Goal: Task Accomplishment & Management: Manage account settings

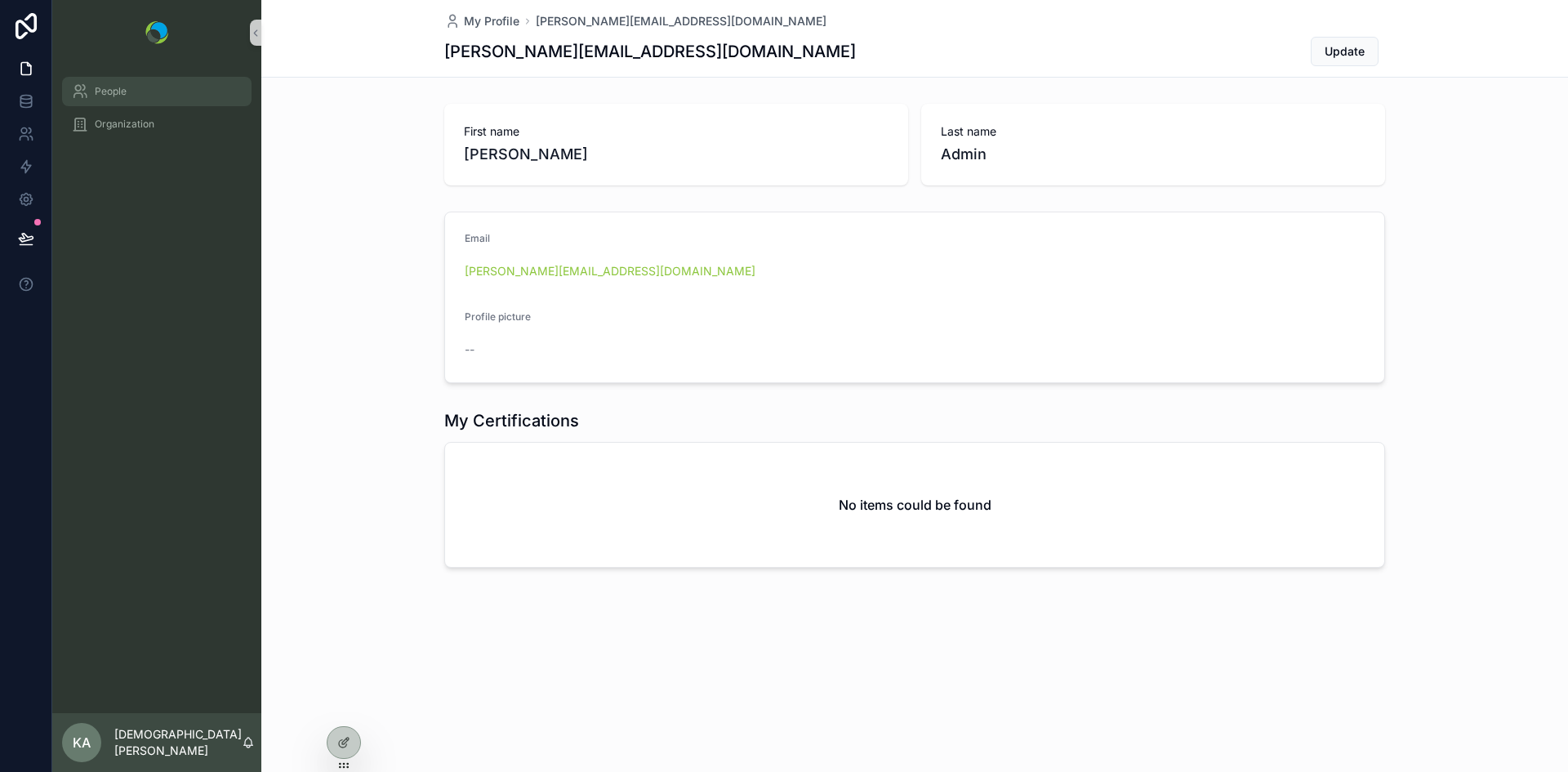
click at [119, 101] on div "People" at bounding box center [157, 92] width 170 height 26
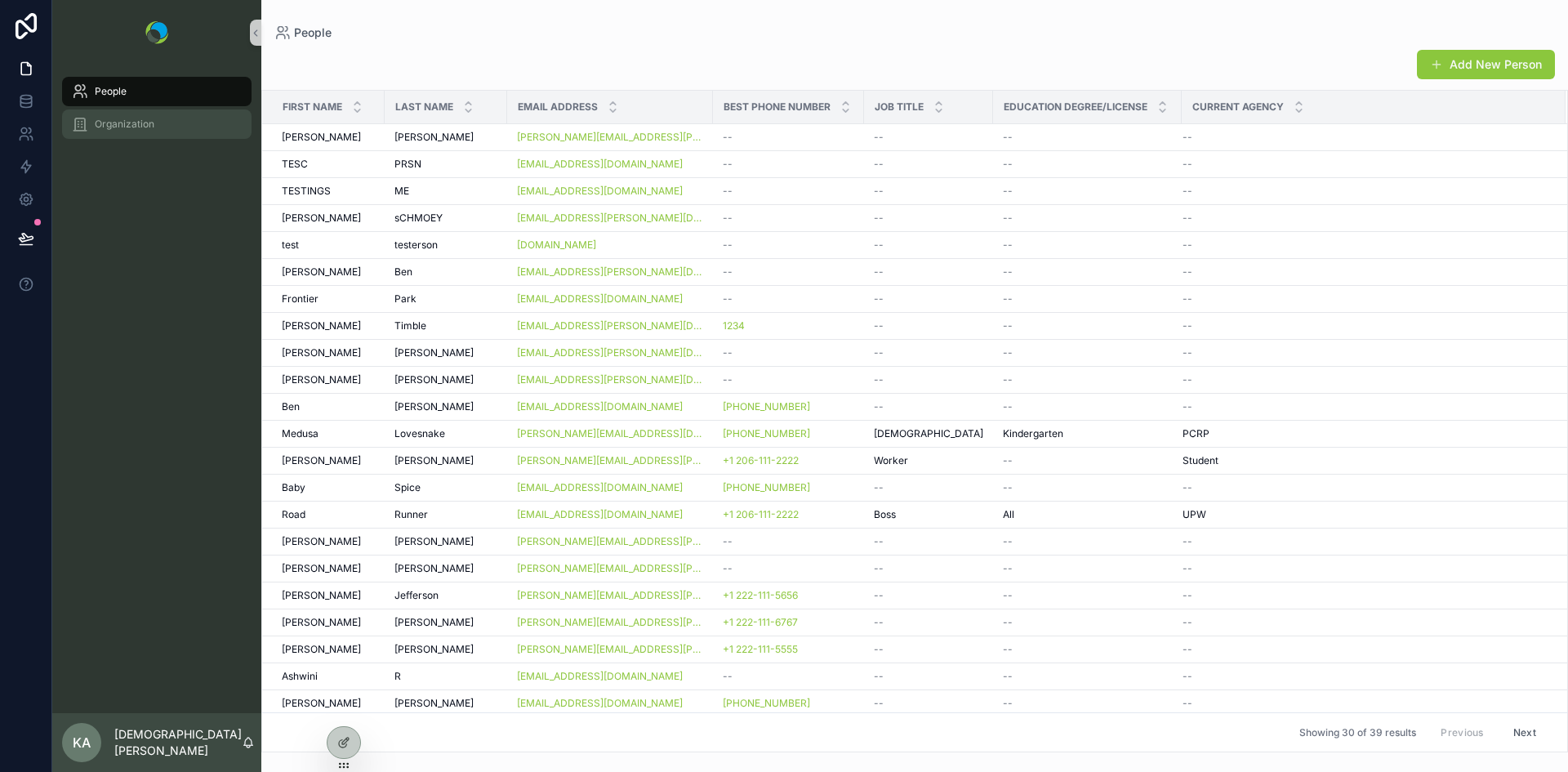
click at [121, 119] on span "Organization" at bounding box center [124, 124] width 60 height 13
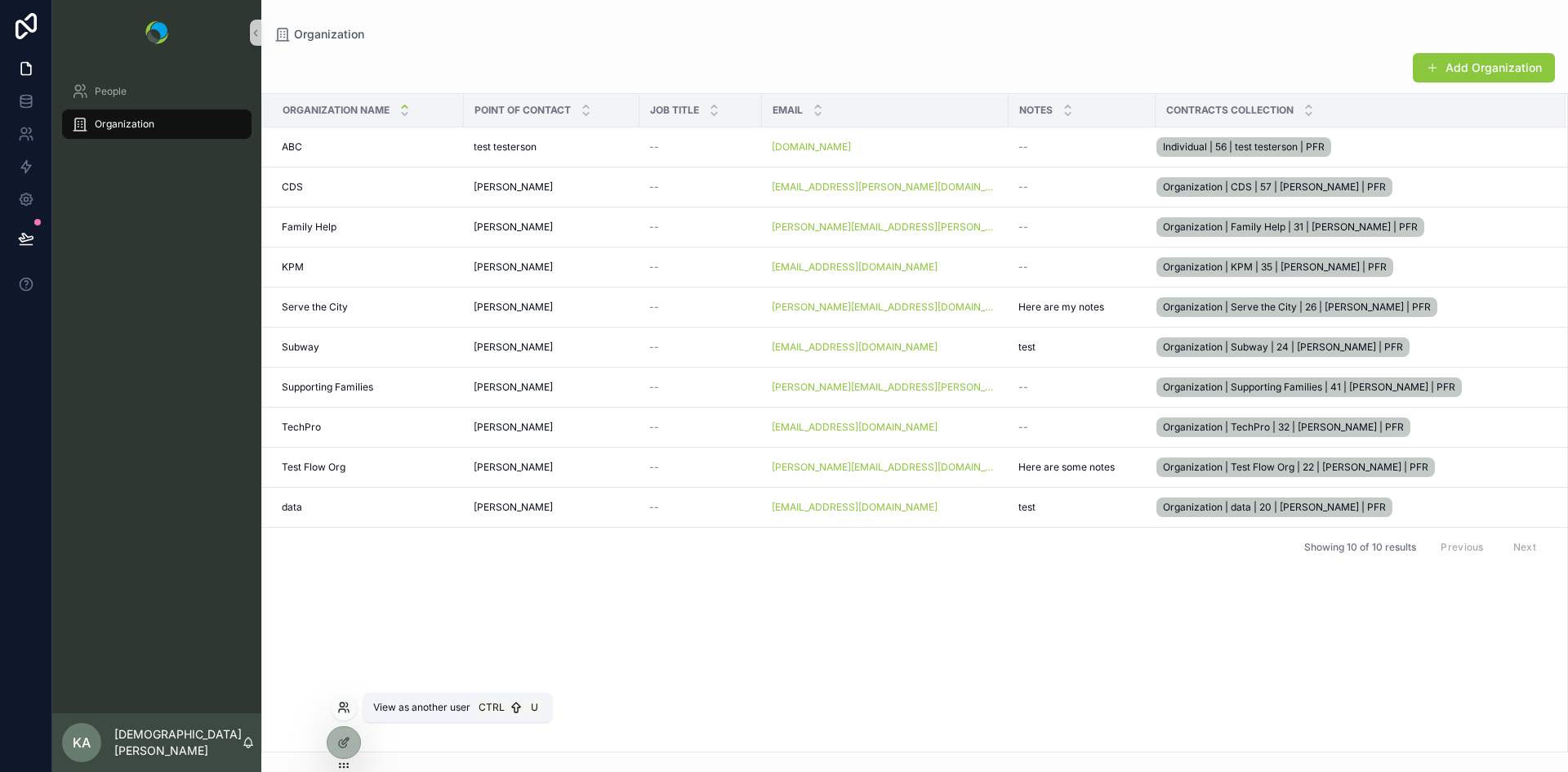
click at [343, 709] on icon at bounding box center [343, 711] width 7 height 3
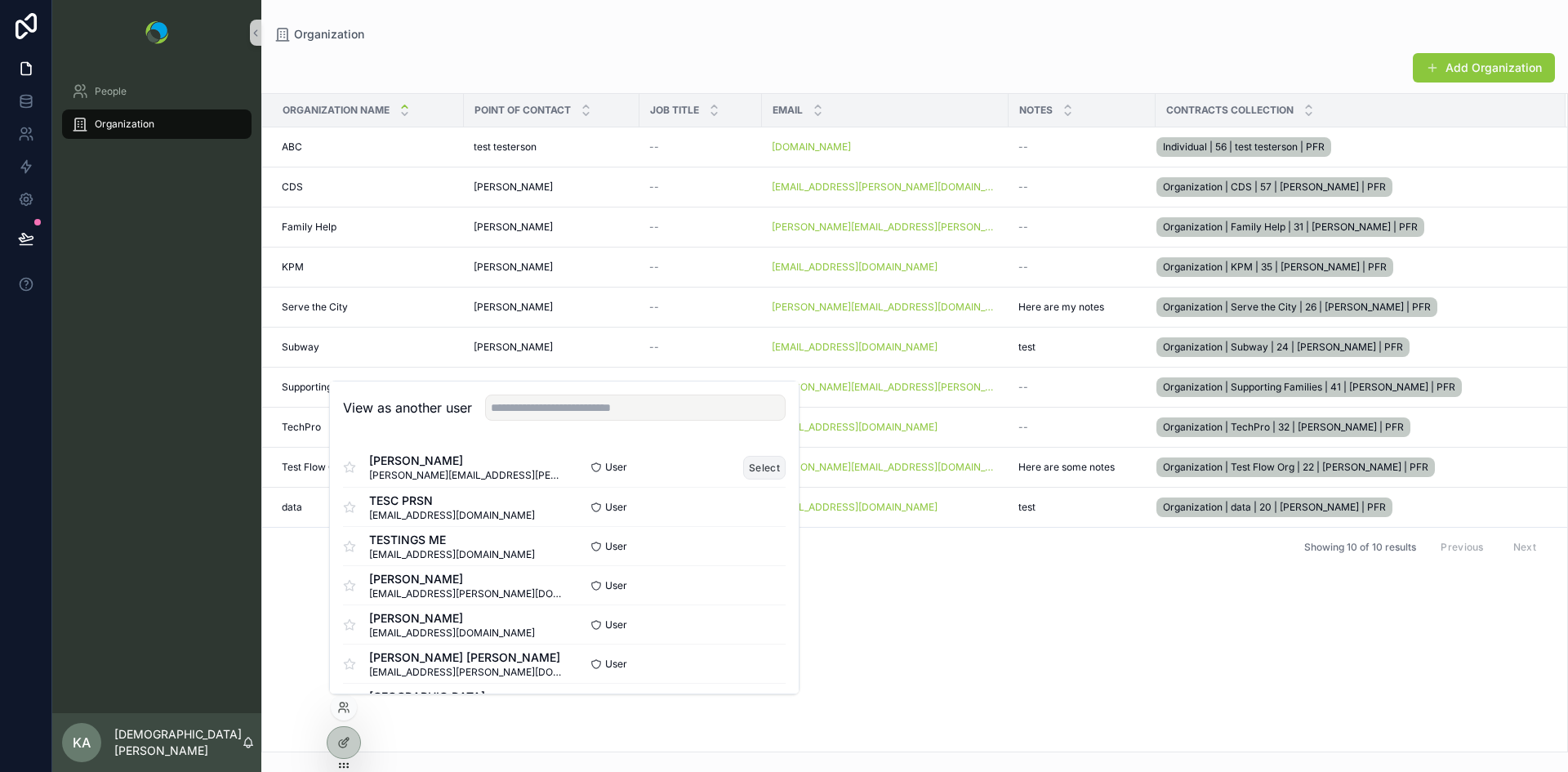
click at [753, 466] on button "Select" at bounding box center [764, 467] width 43 height 24
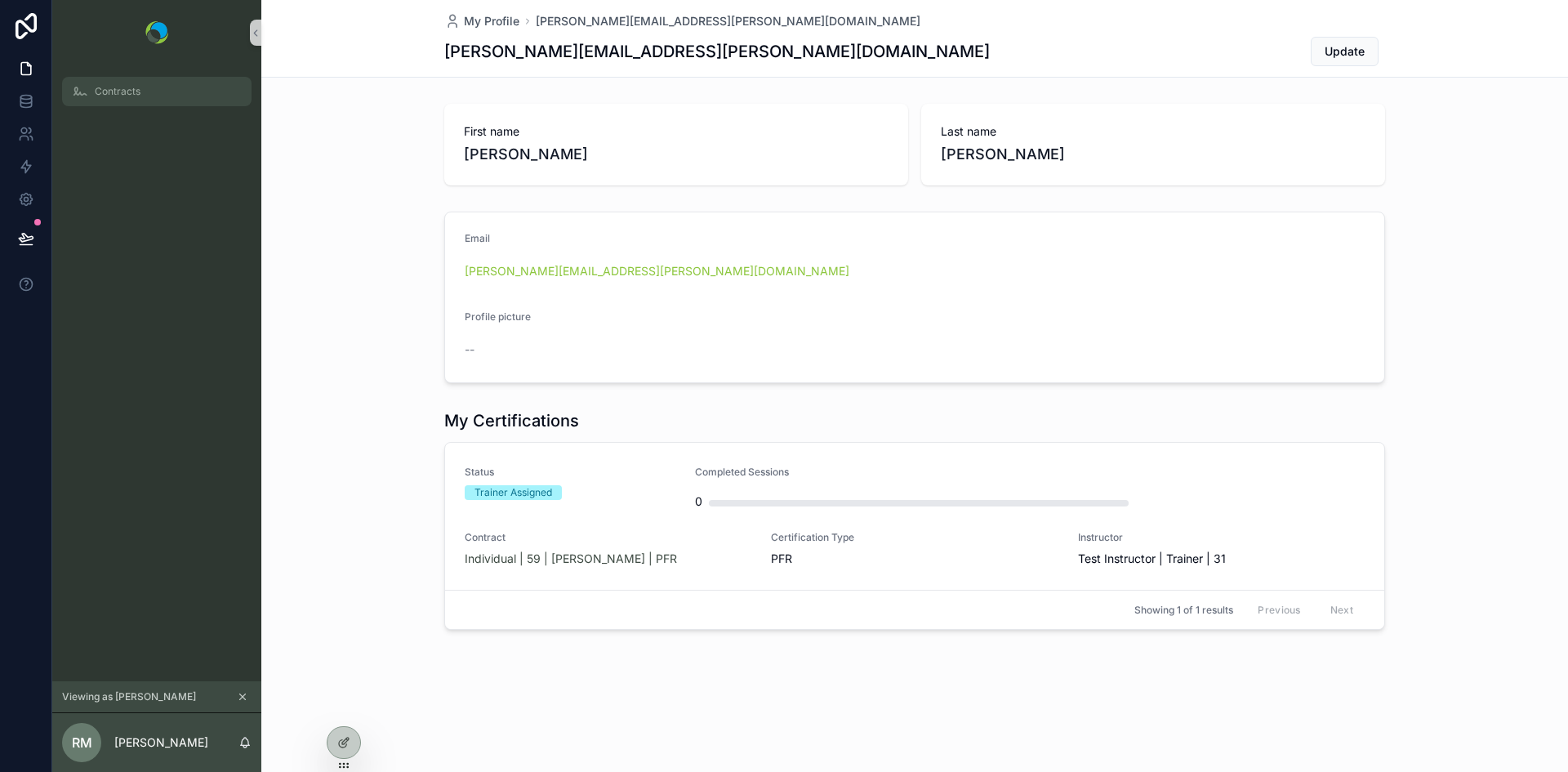
click at [114, 94] on span "Contracts" at bounding box center [118, 92] width 46 height 13
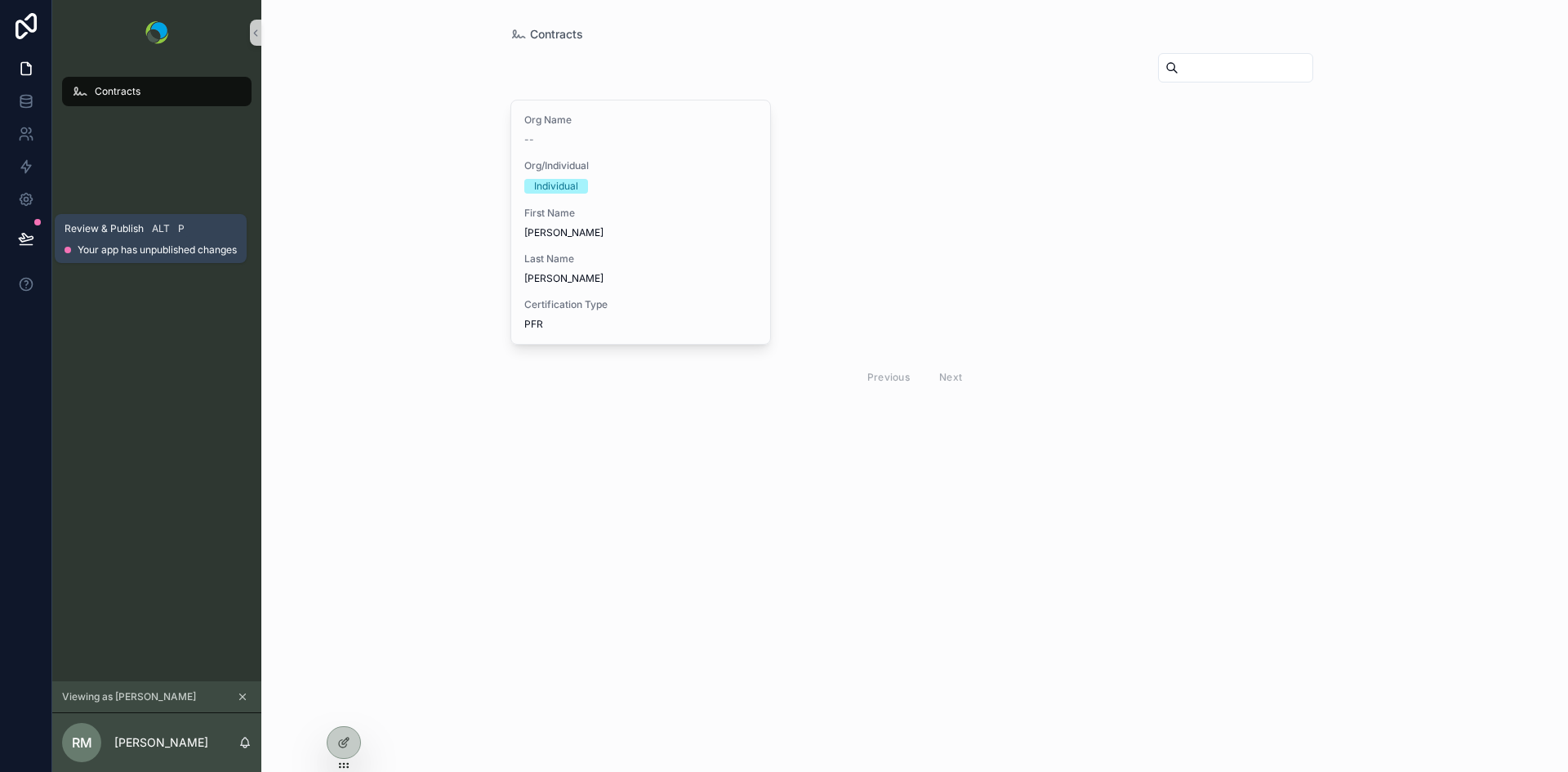
click at [20, 237] on icon at bounding box center [26, 239] width 16 height 16
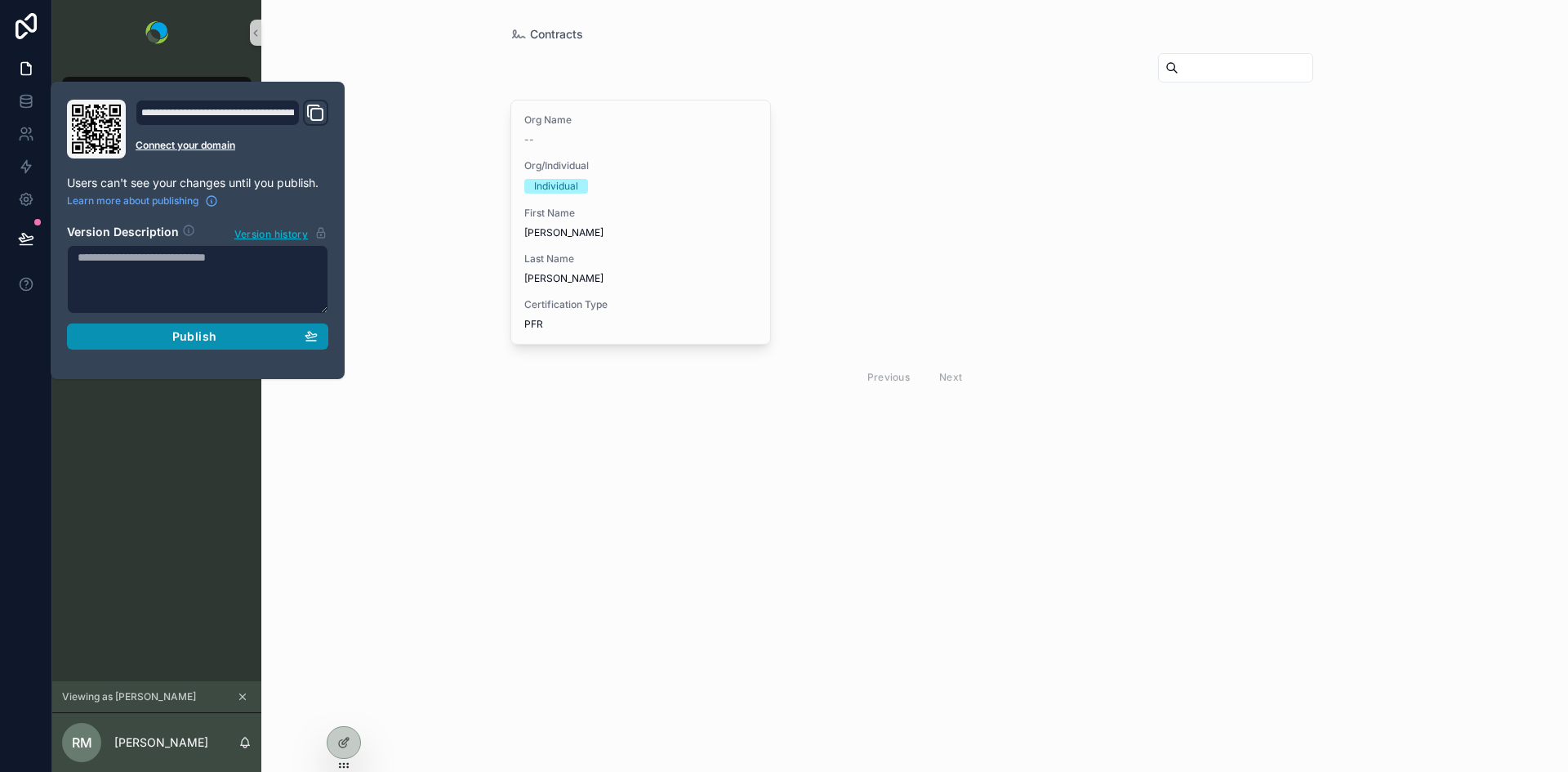
click at [118, 340] on div "Publish" at bounding box center [198, 337] width 240 height 15
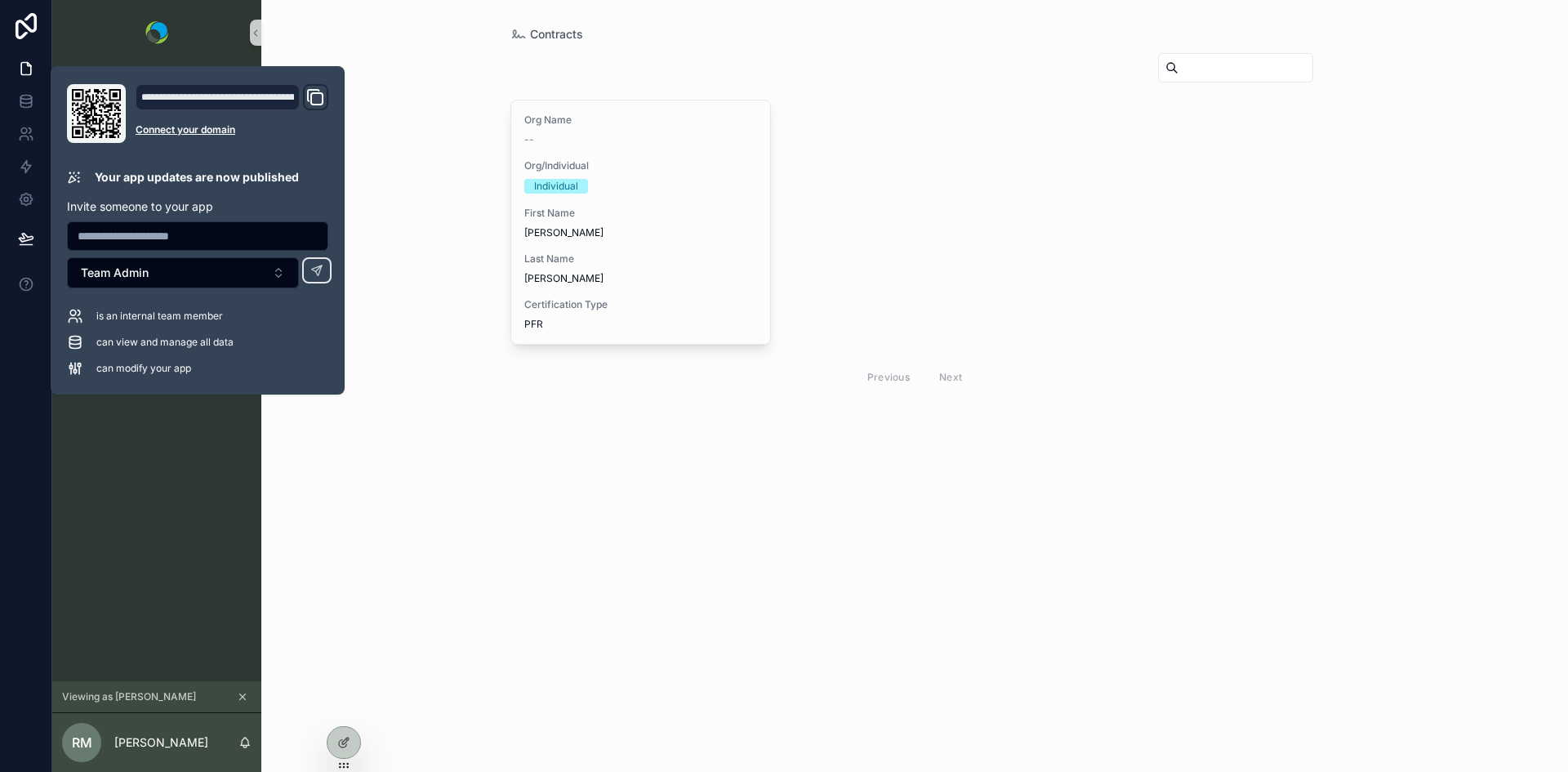
click at [353, 411] on div "Contracts Org Name -- Org/Individual Individual First Name [PERSON_NAME] Last N…" at bounding box center [915, 386] width 1306 height 772
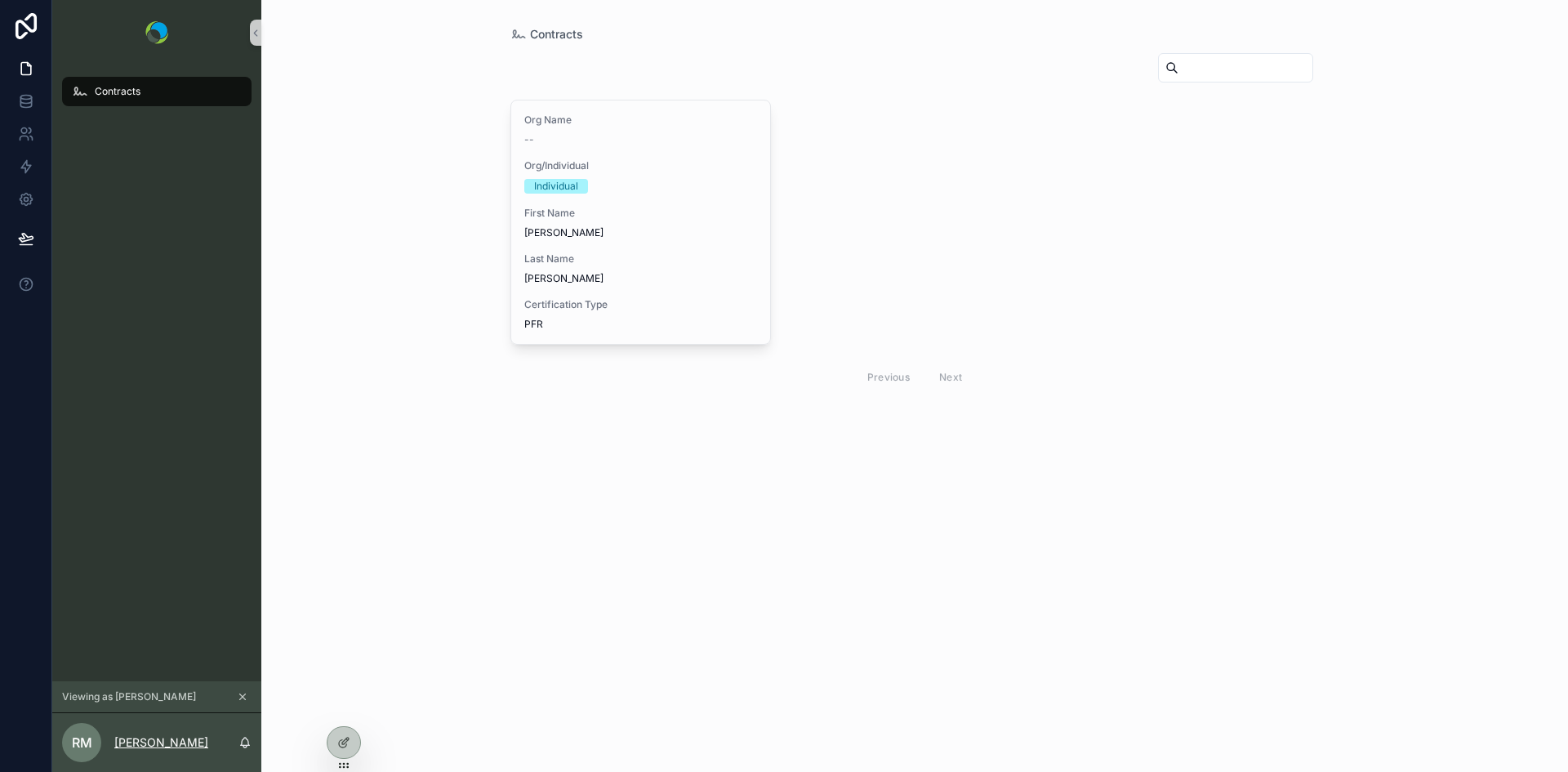
click at [167, 747] on p "[PERSON_NAME]" at bounding box center [161, 743] width 94 height 16
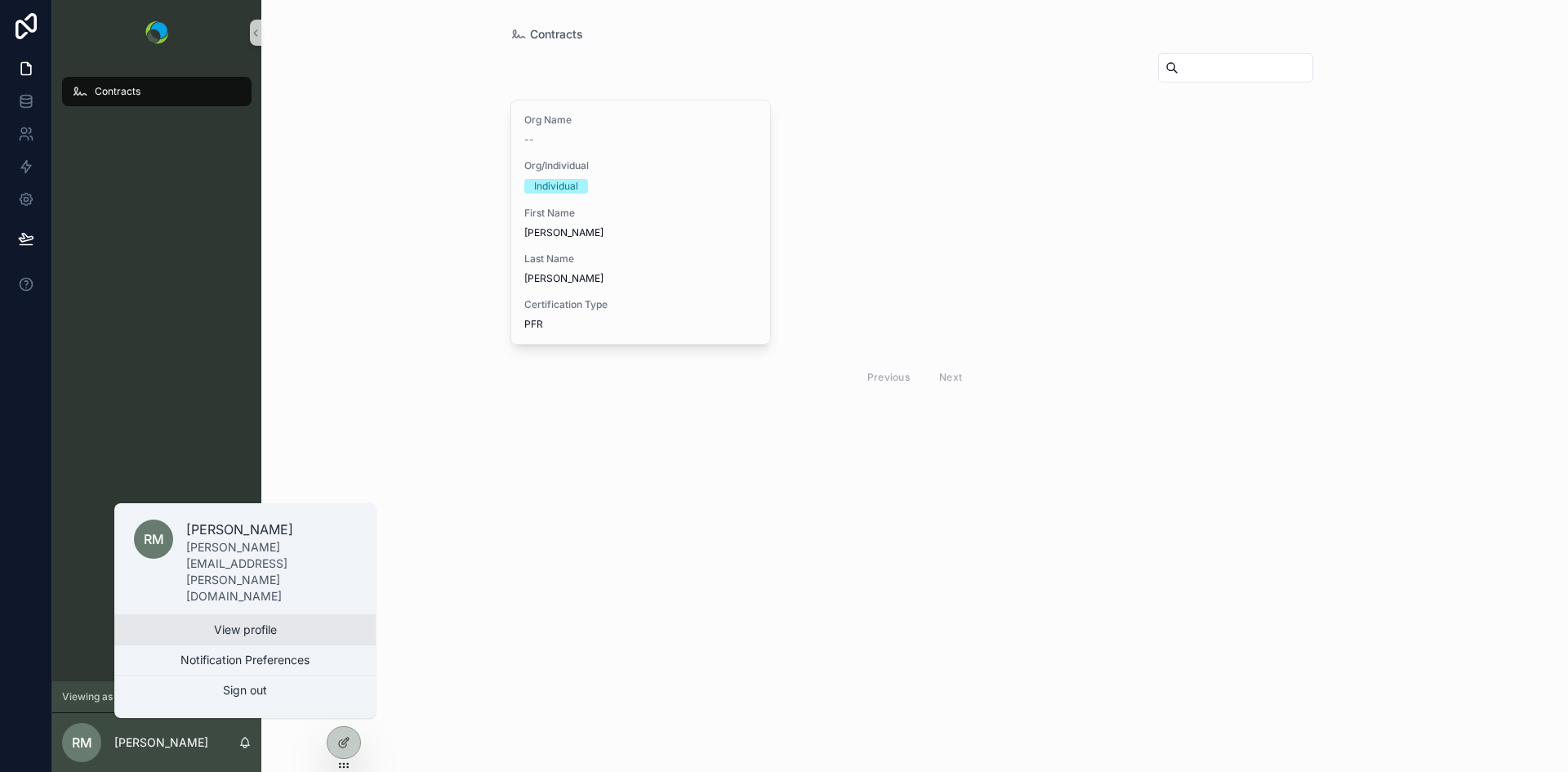
click at [235, 632] on link "View profile" at bounding box center [245, 630] width 262 height 29
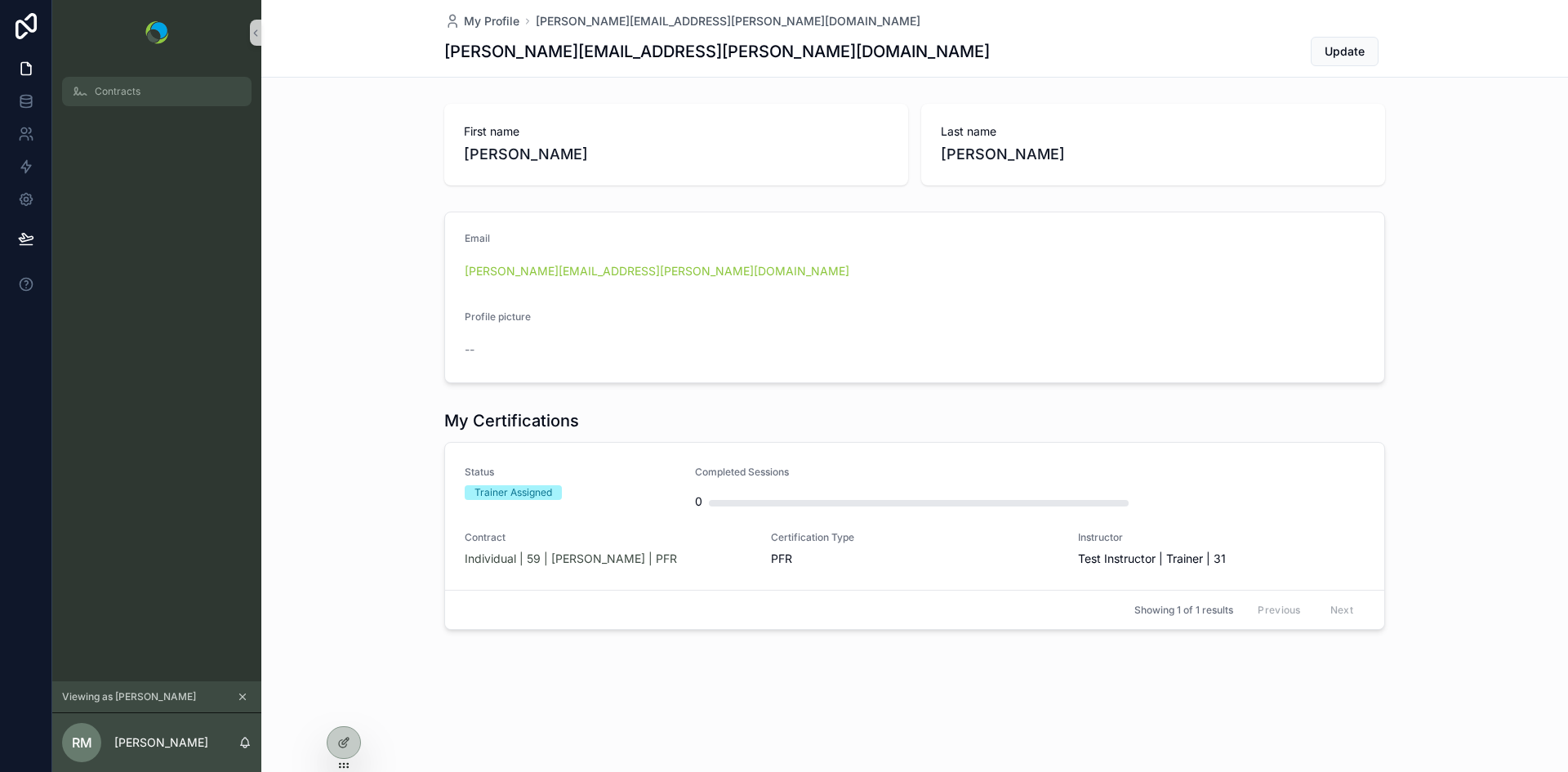
click at [109, 98] on div "Contracts" at bounding box center [157, 92] width 170 height 26
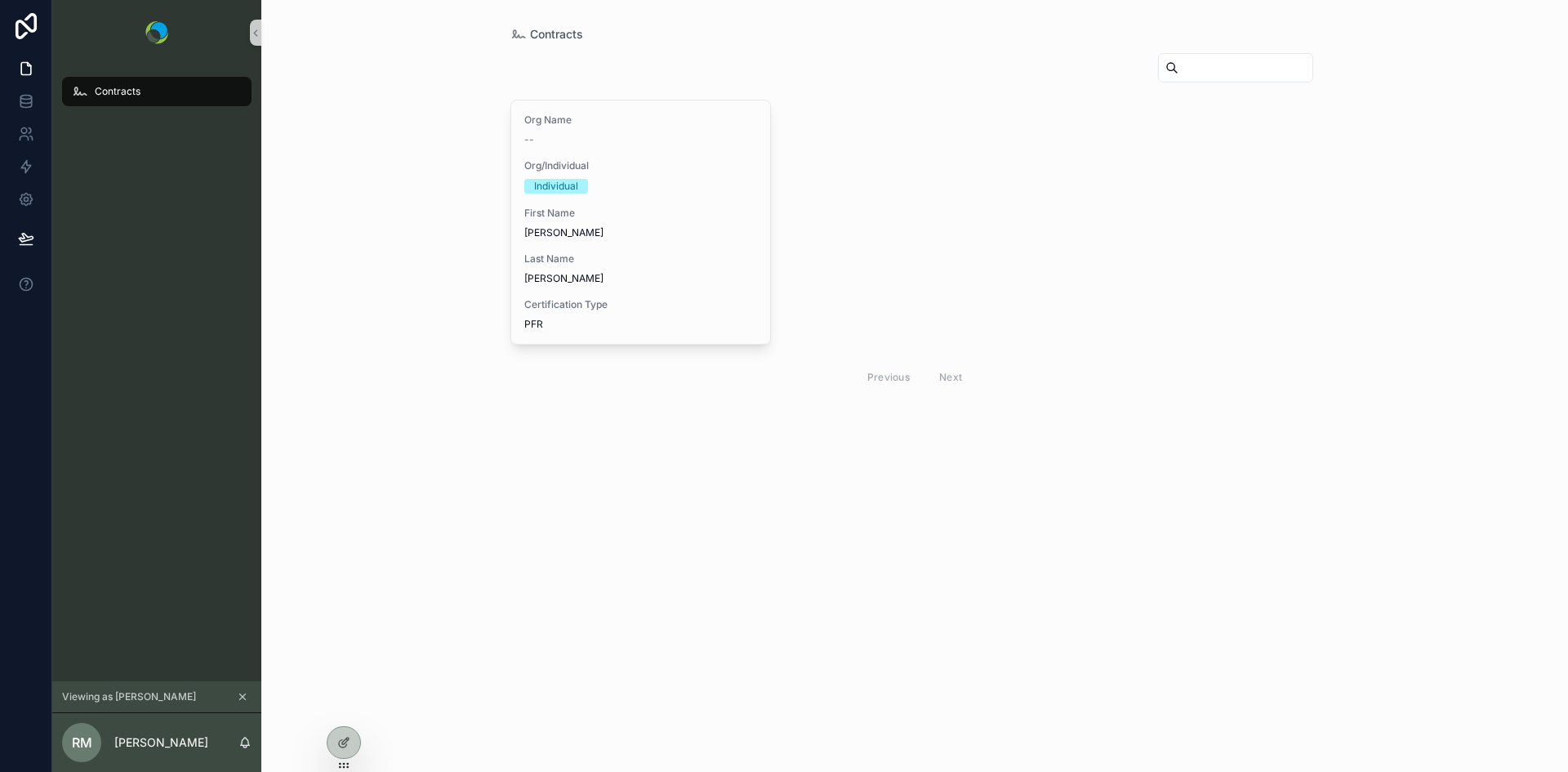
click at [242, 696] on icon "scrollable content" at bounding box center [243, 697] width 6 height 6
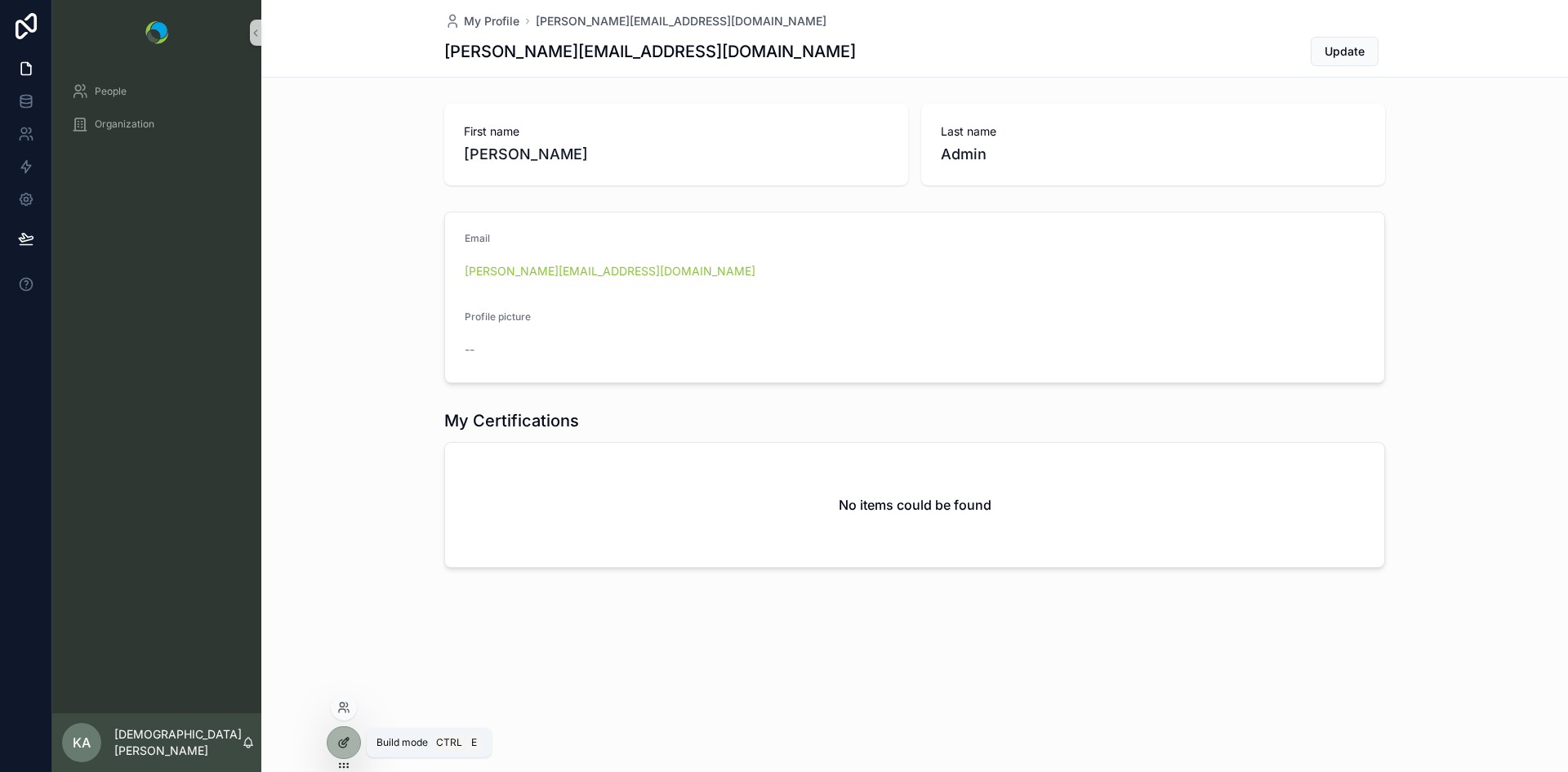
click at [339, 747] on icon at bounding box center [344, 743] width 13 height 13
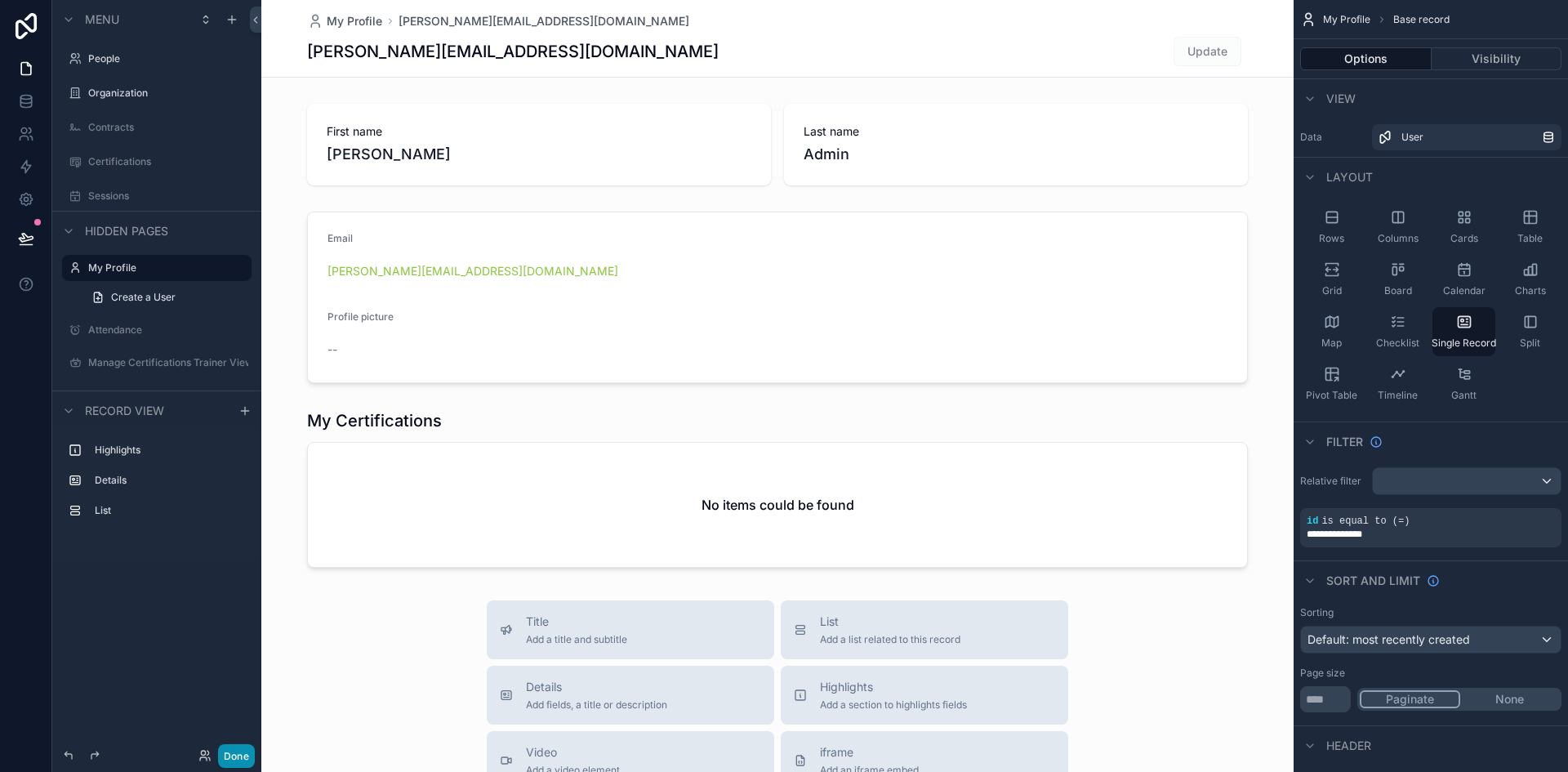
click at [240, 756] on button "Done" at bounding box center [236, 756] width 37 height 24
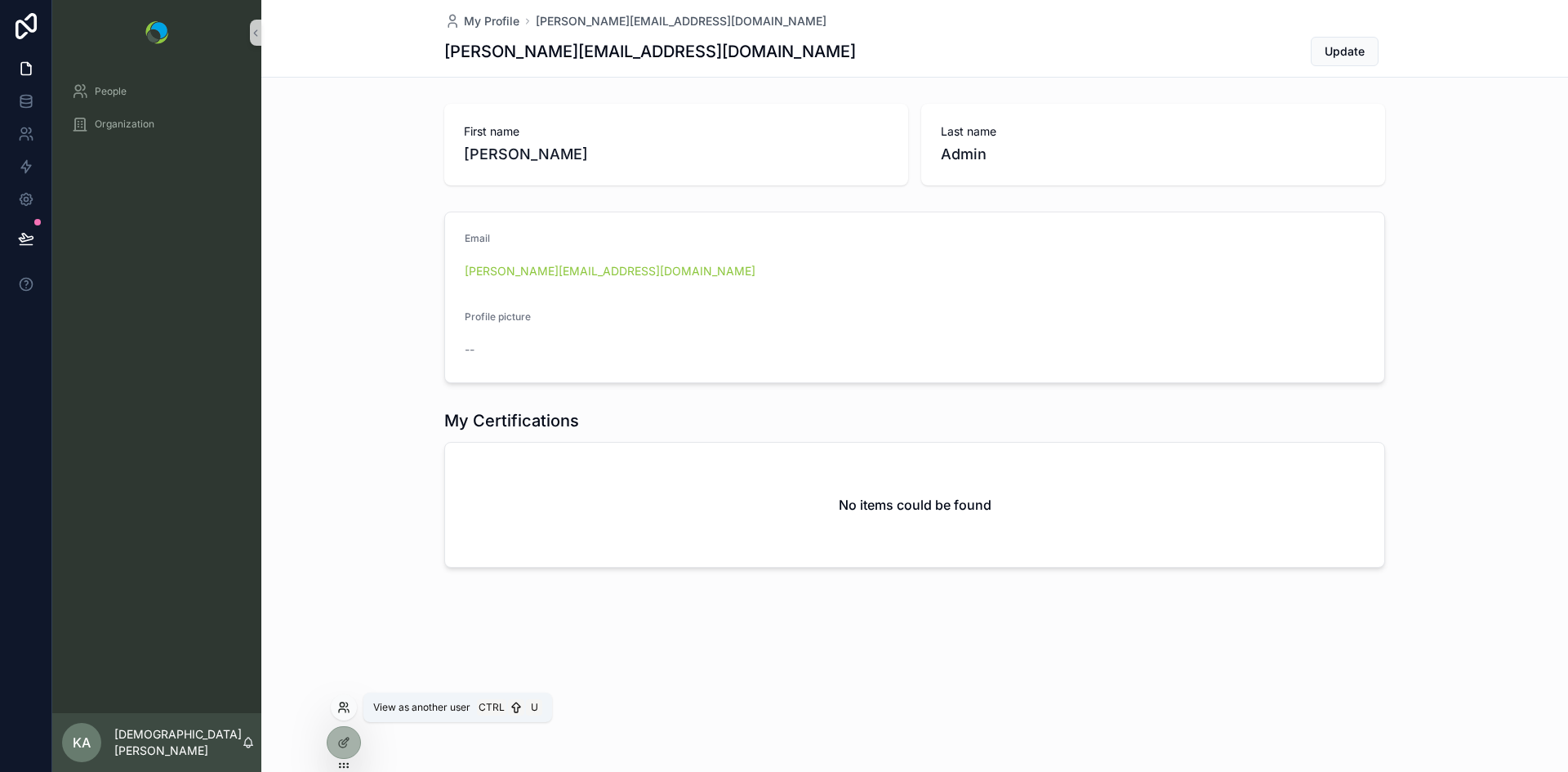
click at [343, 706] on icon at bounding box center [344, 707] width 13 height 13
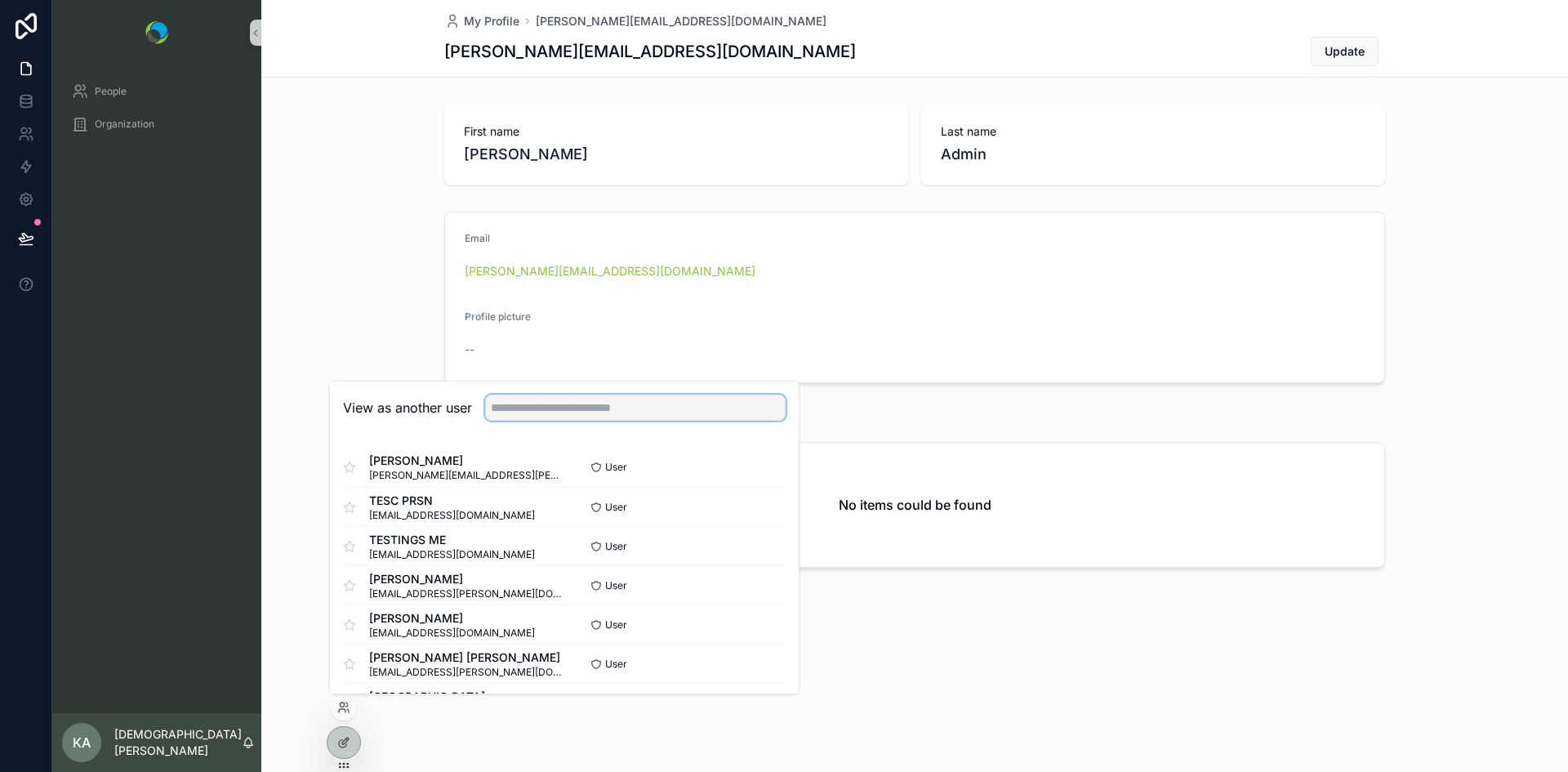
click at [534, 406] on input "text" at bounding box center [635, 407] width 301 height 26
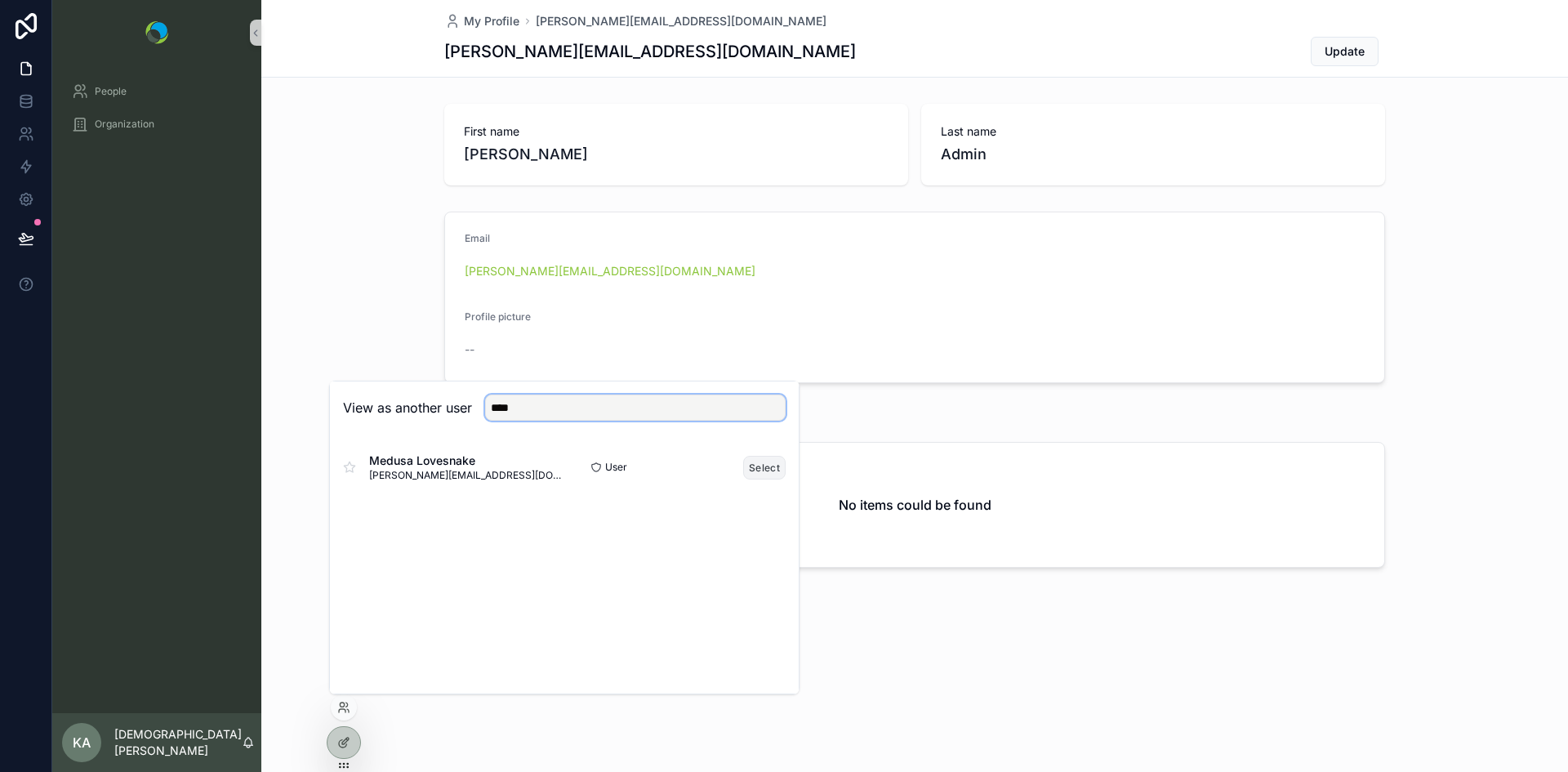
type input "****"
click at [766, 465] on button "Select" at bounding box center [764, 467] width 43 height 24
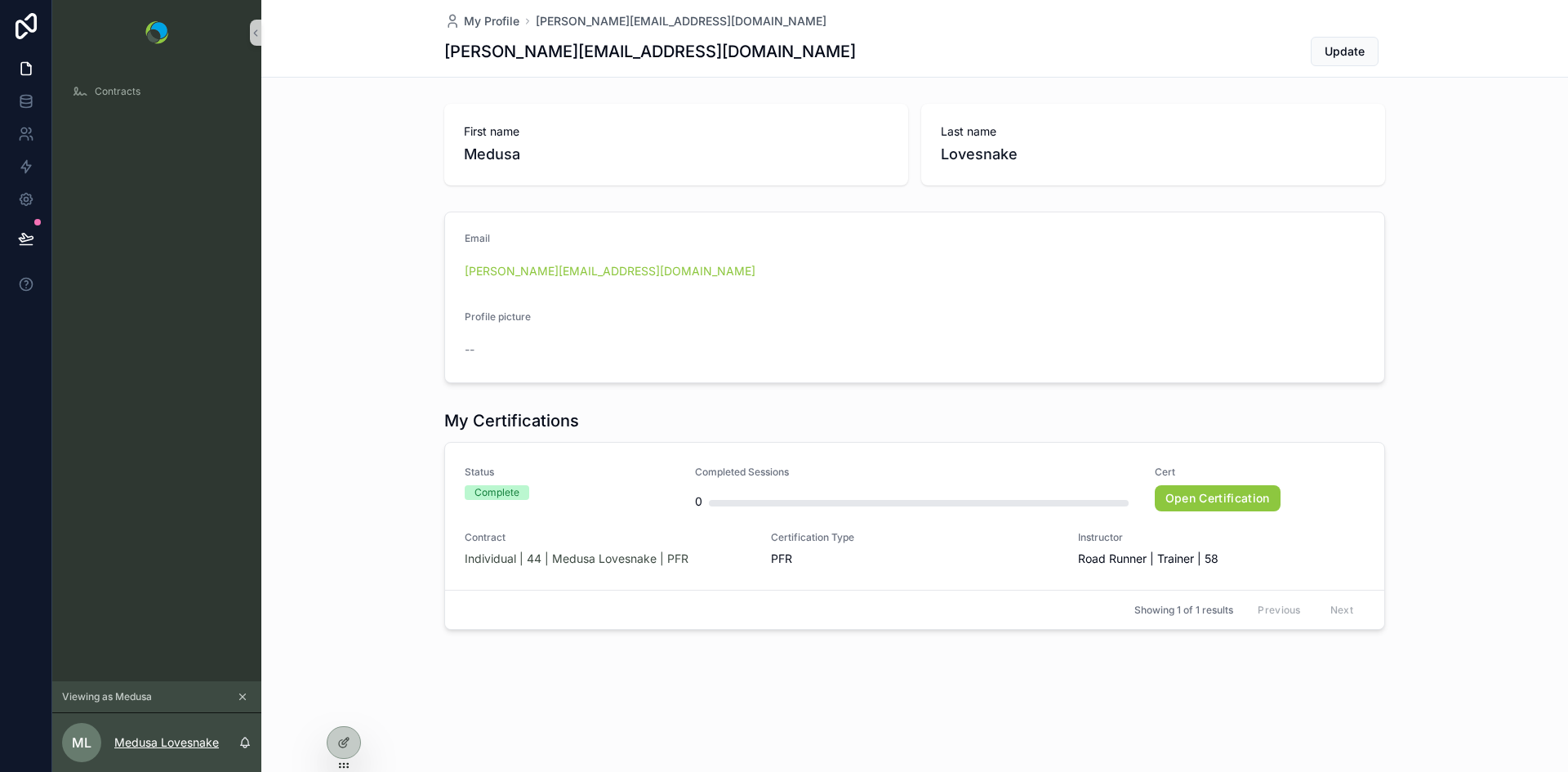
click at [175, 739] on p "Medusa Lovesnake" at bounding box center [167, 743] width 105 height 16
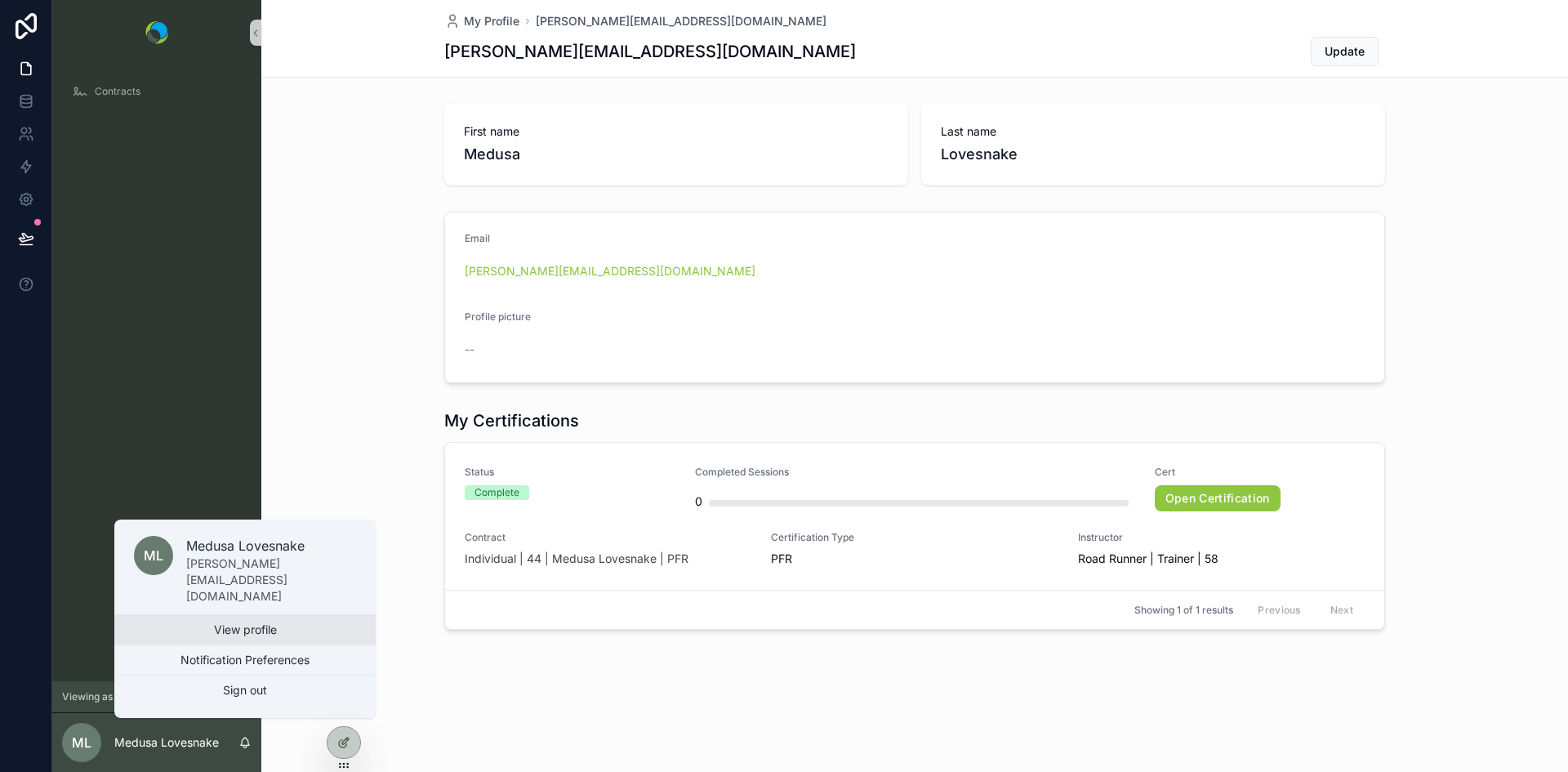
click at [222, 626] on link "View profile" at bounding box center [245, 630] width 262 height 29
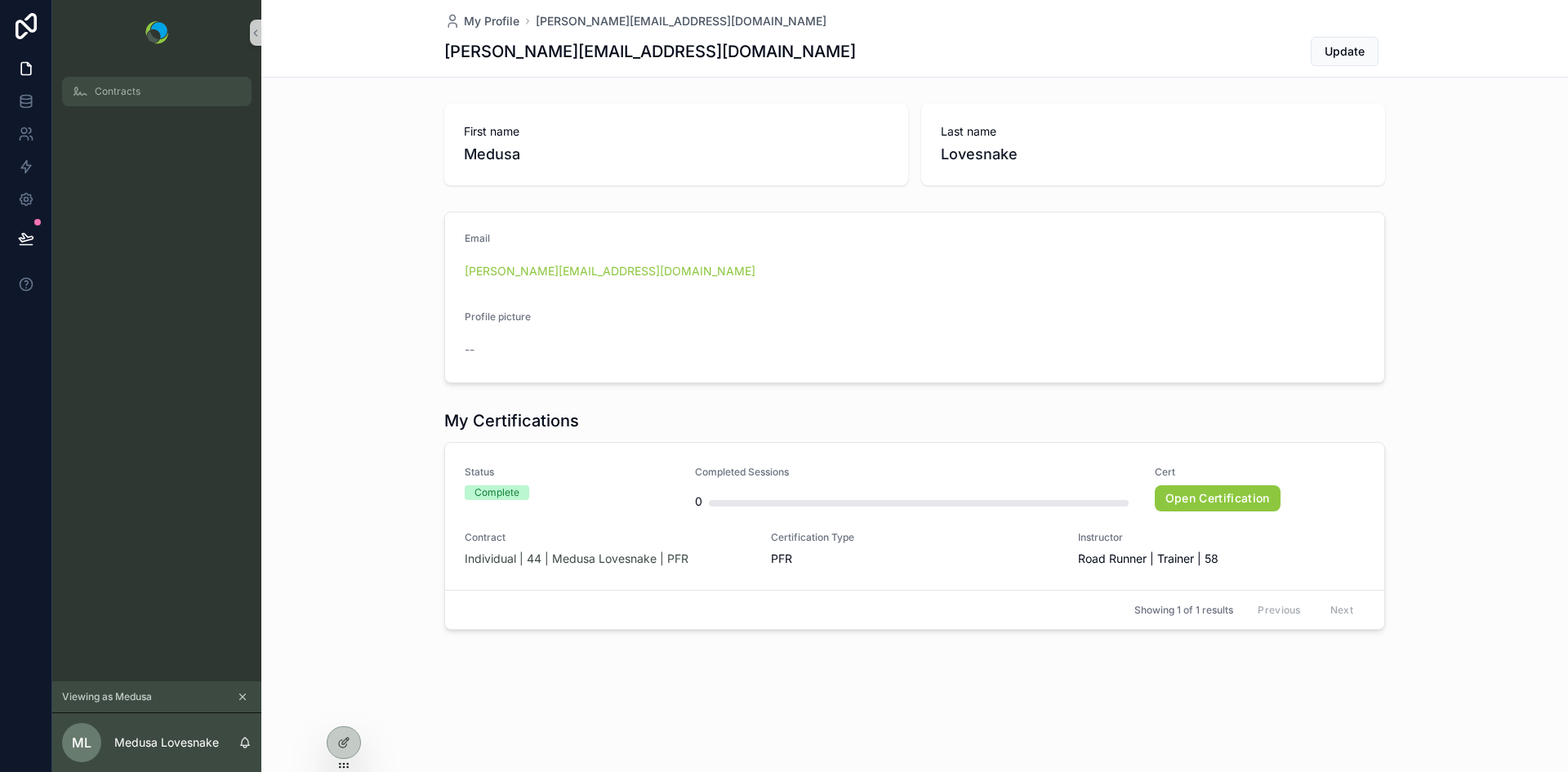
click at [127, 86] on span "Contracts" at bounding box center [118, 92] width 46 height 13
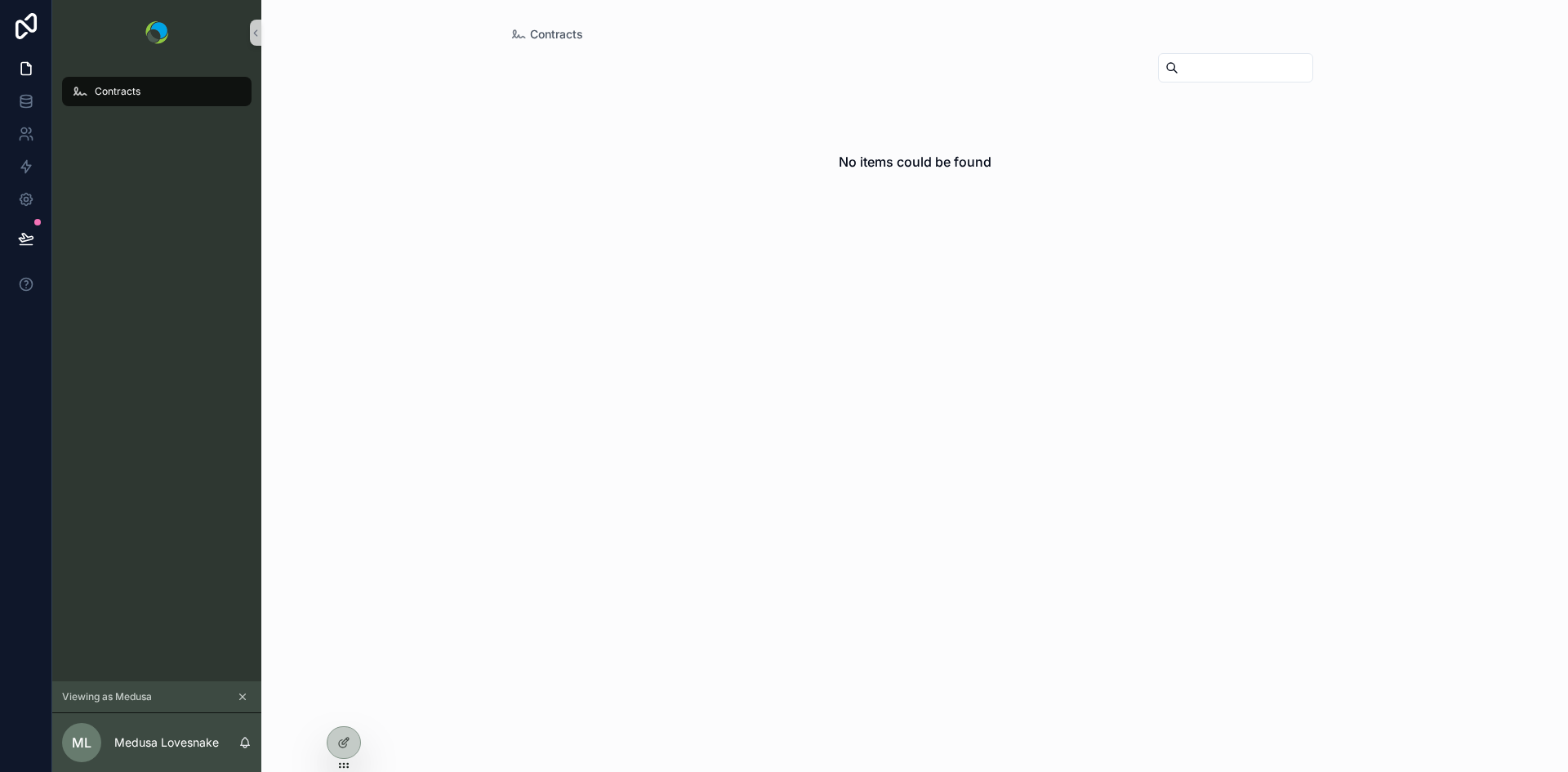
click at [127, 86] on span "Contracts" at bounding box center [118, 92] width 46 height 13
click at [159, 744] on p "Medusa Lovesnake" at bounding box center [167, 743] width 105 height 16
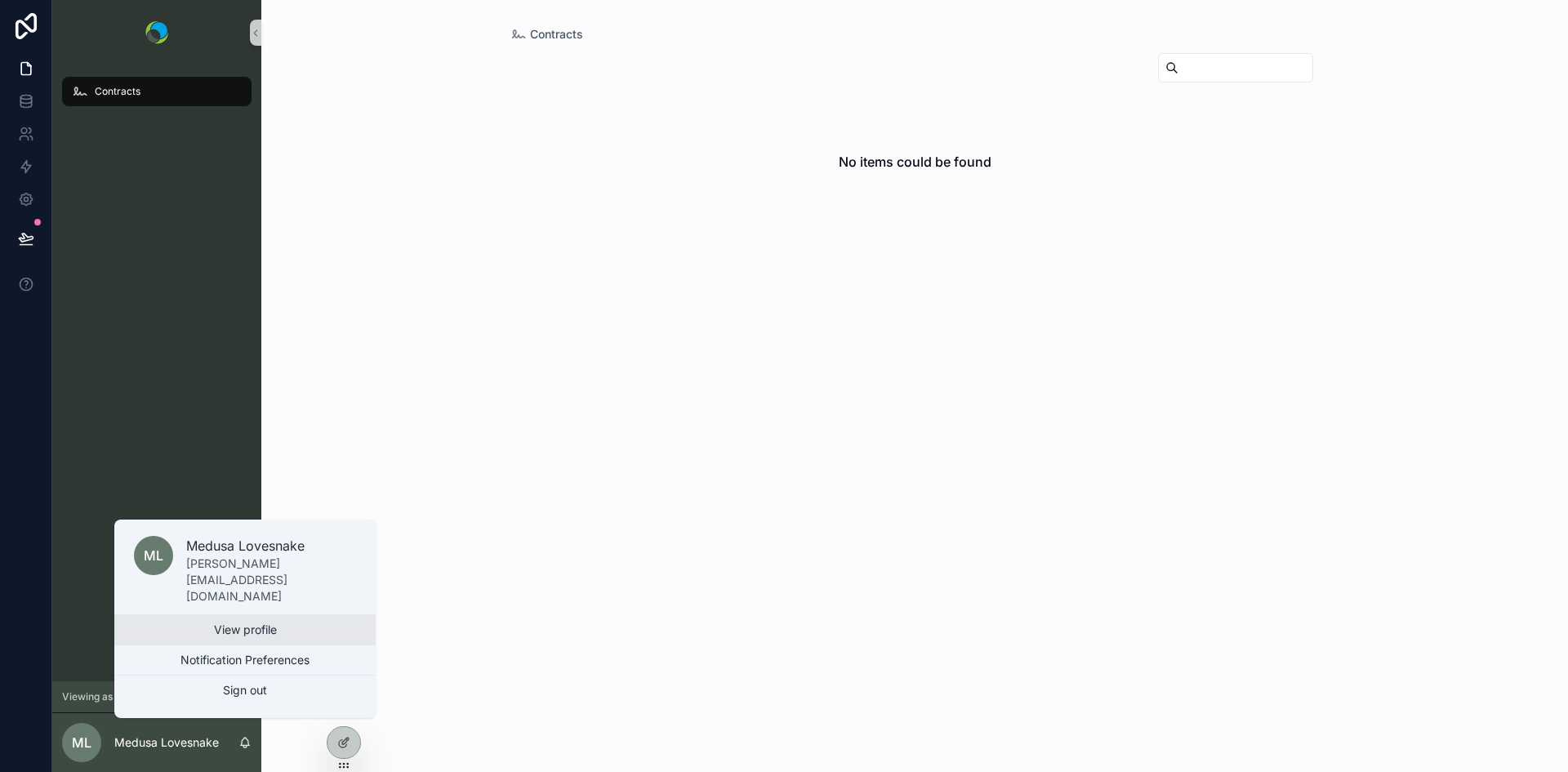
click at [213, 635] on link "View profile" at bounding box center [245, 630] width 262 height 29
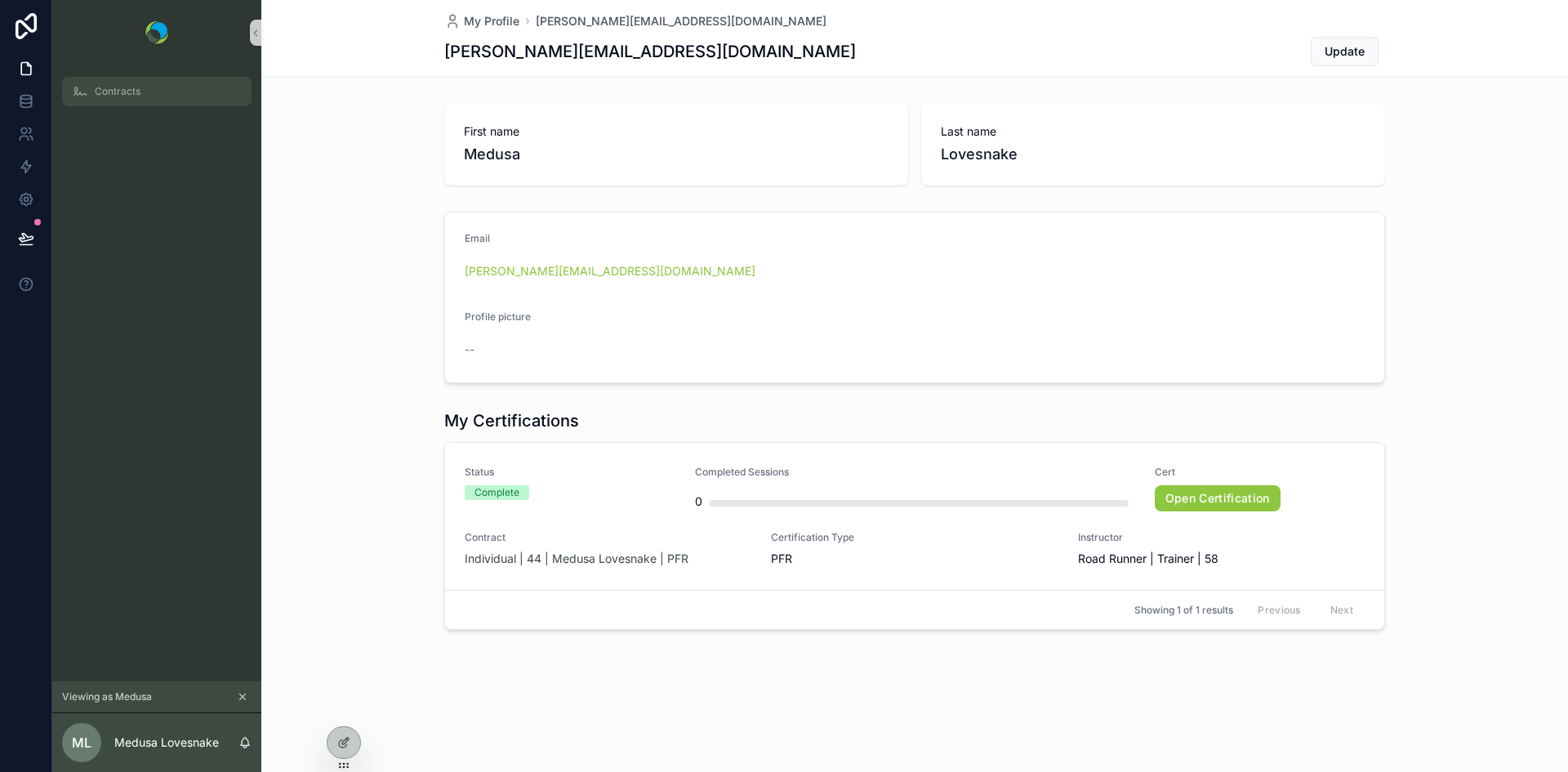
click at [102, 91] on span "Contracts" at bounding box center [118, 92] width 46 height 13
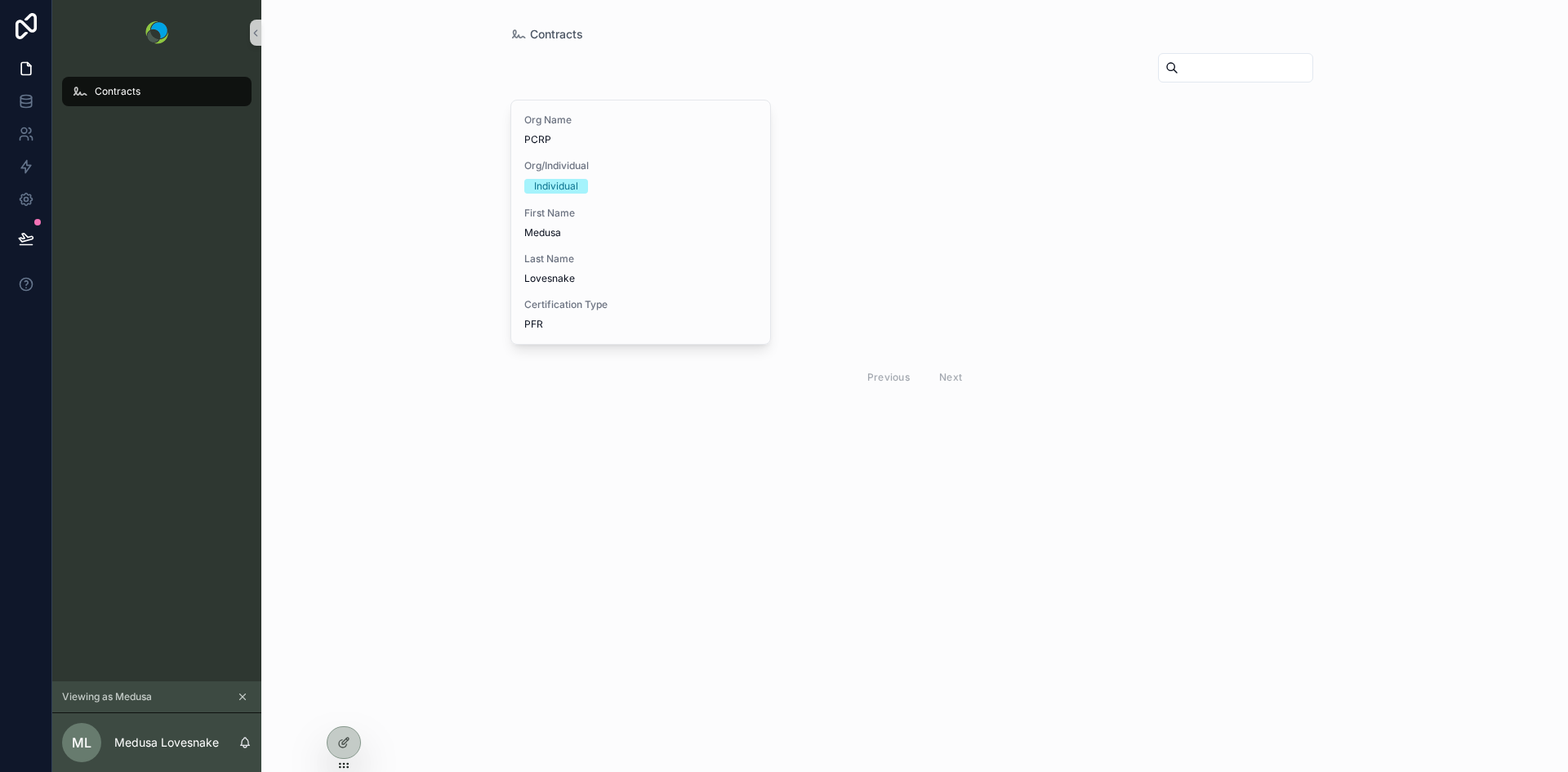
click at [102, 91] on span "Contracts" at bounding box center [118, 92] width 46 height 13
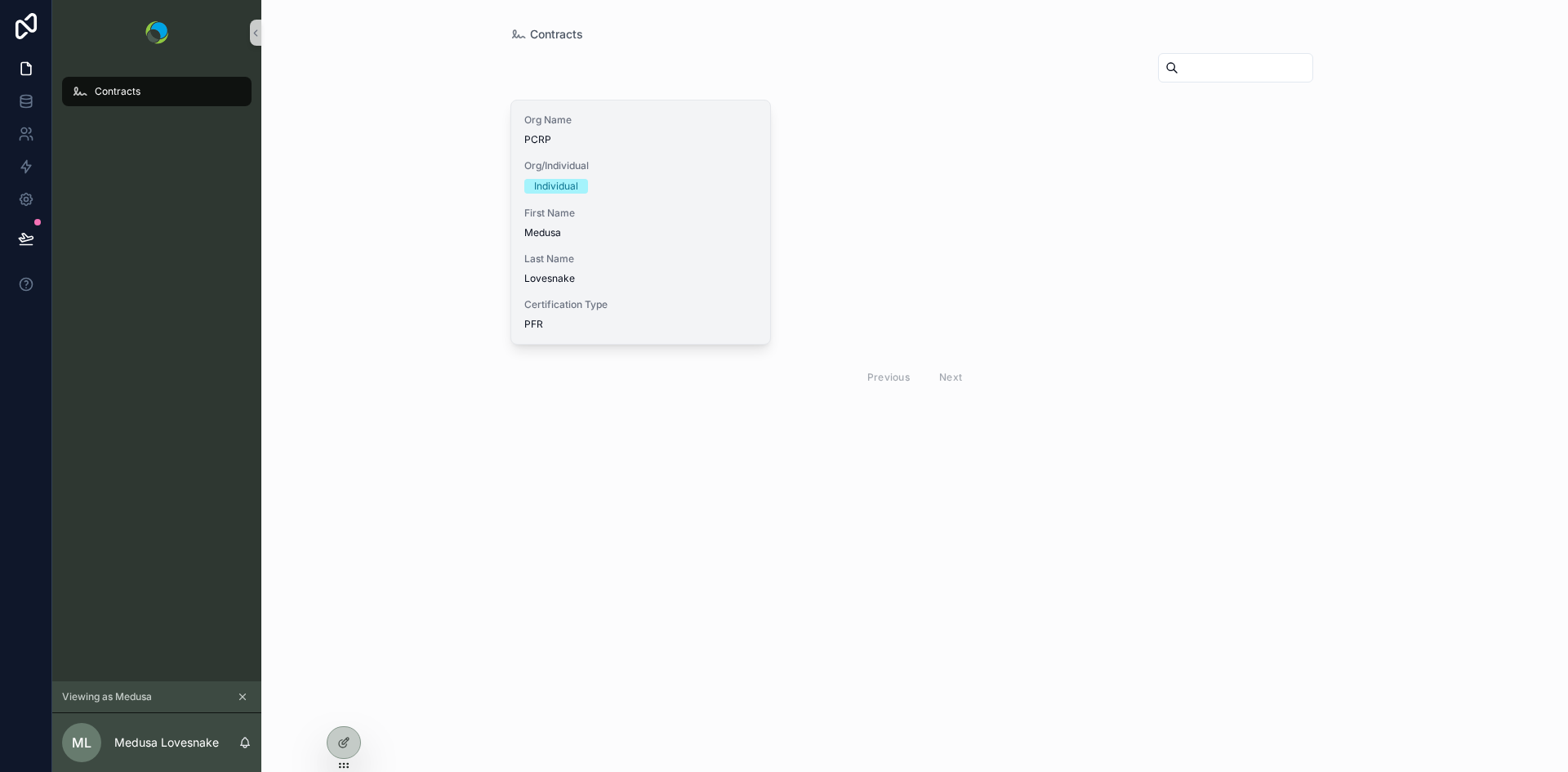
click at [580, 206] on div "Org Name PCRP Org/Individual Individual First Name Medusa Last Name Lovesnake C…" at bounding box center [641, 222] width 260 height 244
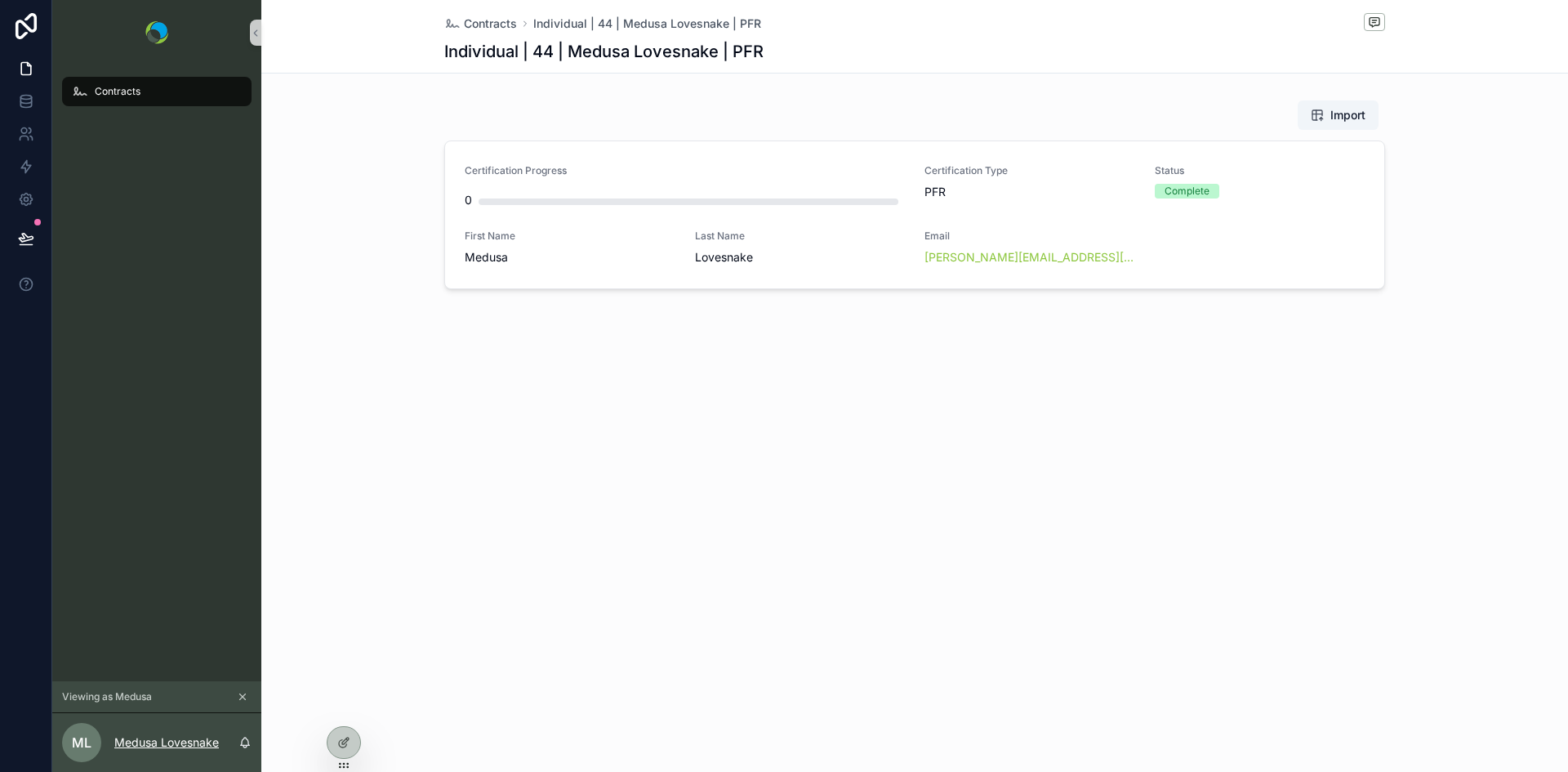
click at [154, 745] on p "Medusa Lovesnake" at bounding box center [167, 743] width 105 height 16
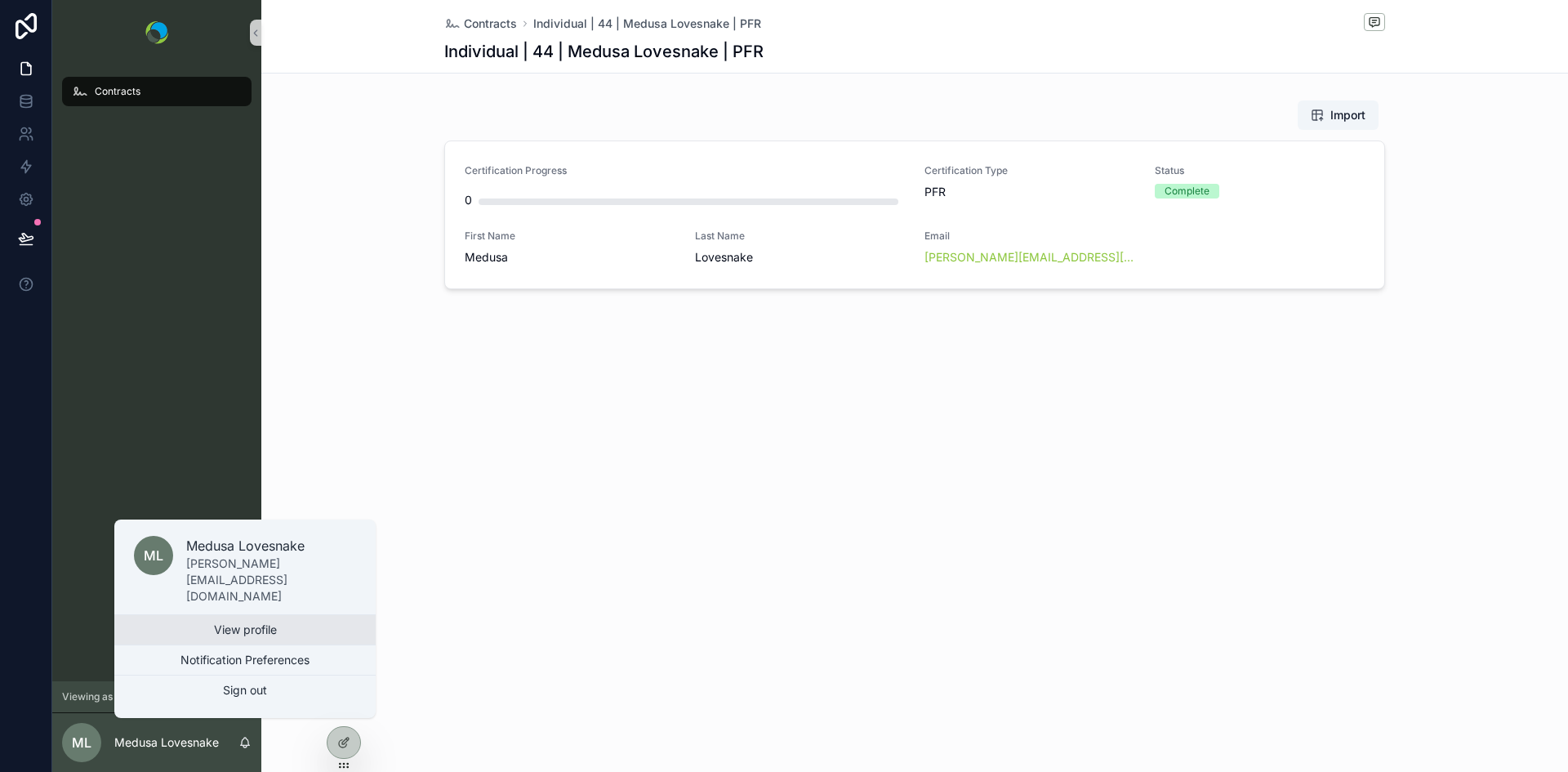
click at [209, 626] on link "View profile" at bounding box center [245, 630] width 262 height 29
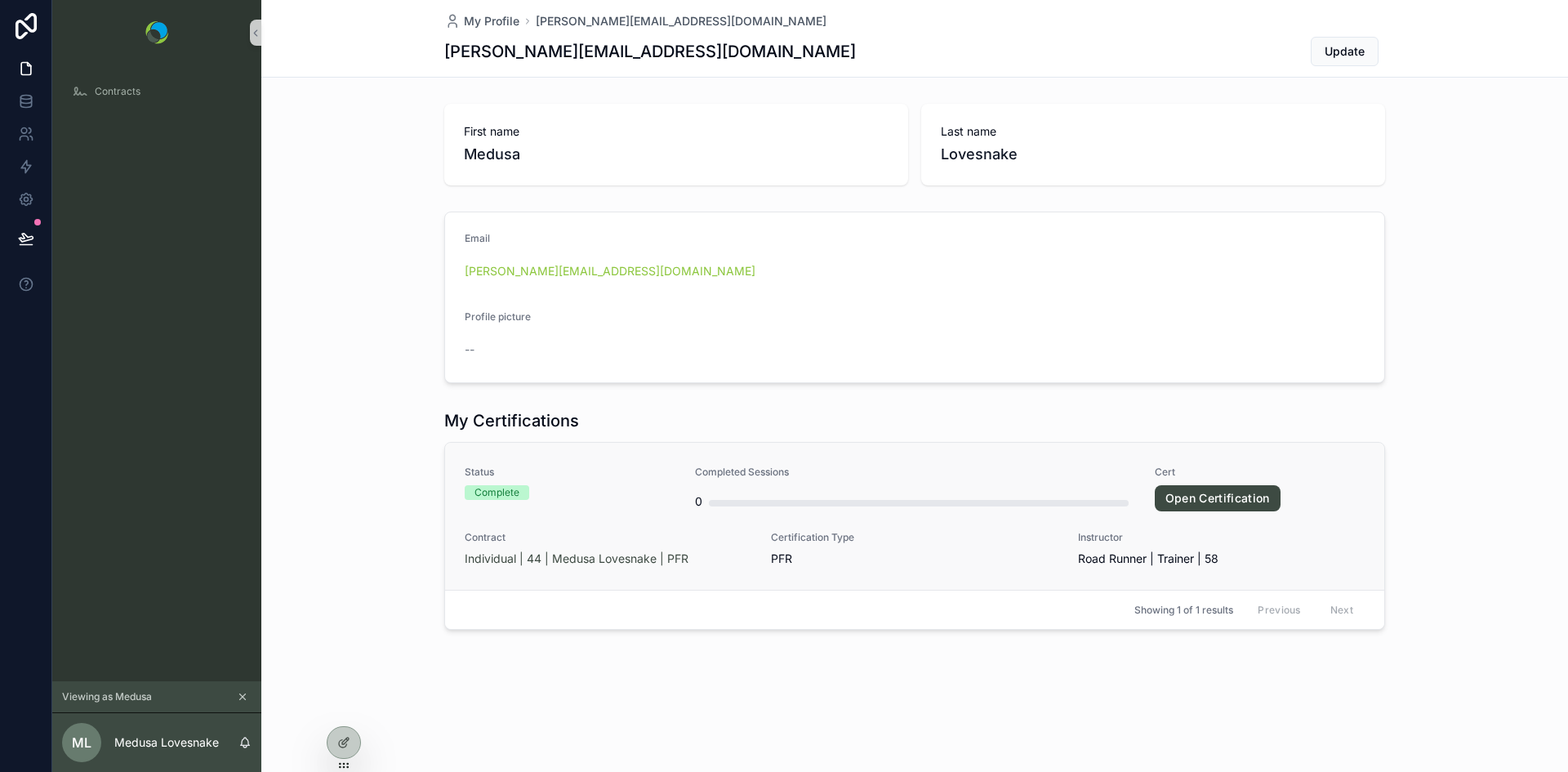
click at [1194, 505] on link "Open Certification" at bounding box center [1217, 498] width 126 height 26
